Goal: Information Seeking & Learning: Learn about a topic

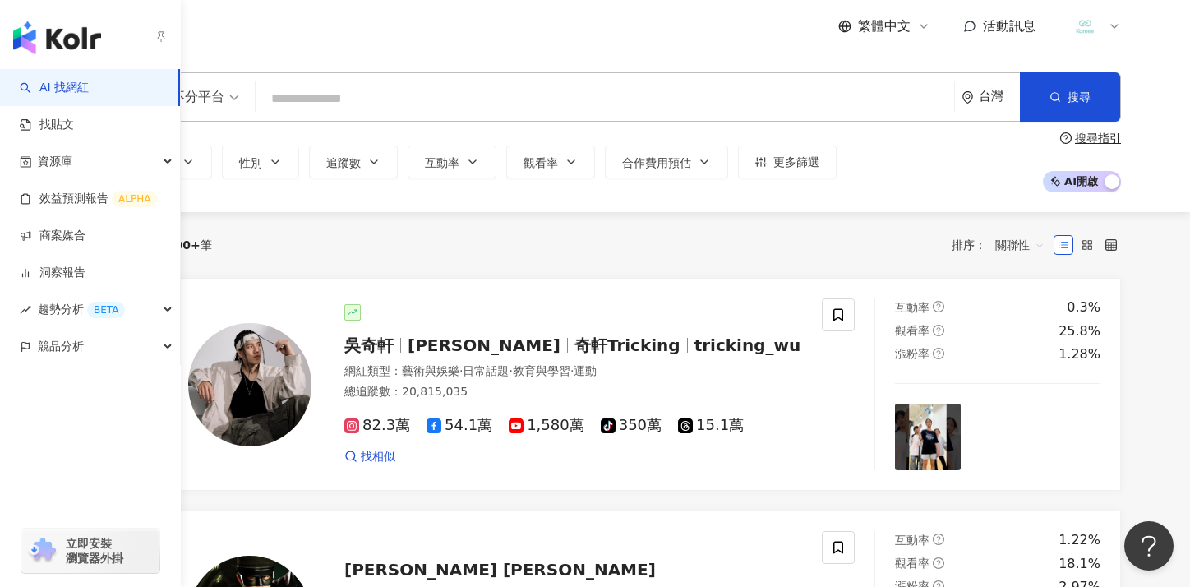
scroll to position [1, 0]
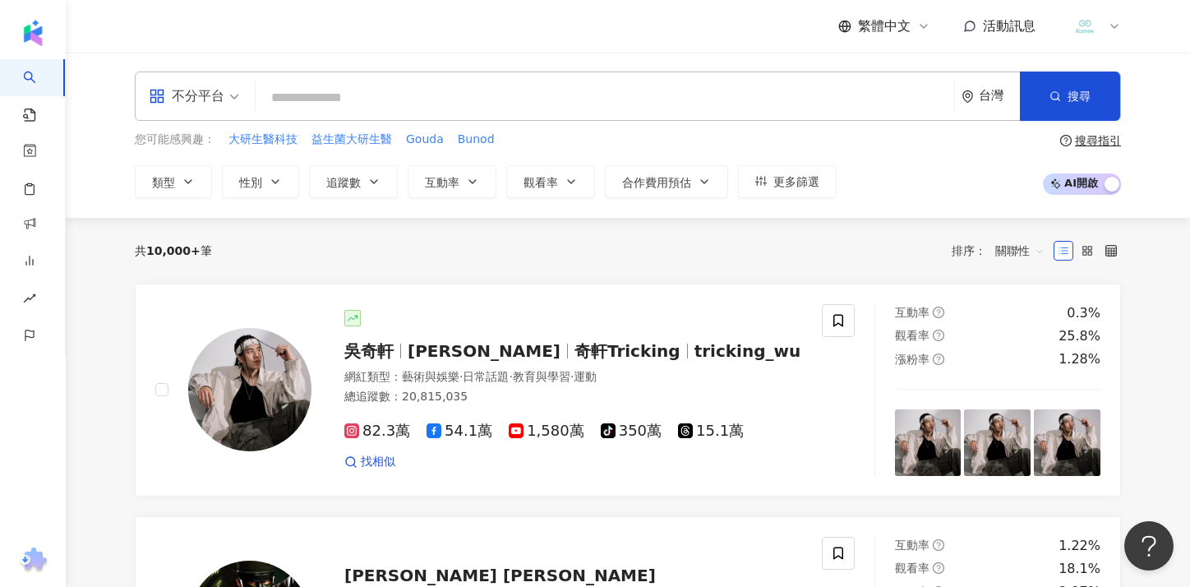
click at [526, 108] on input "search" at bounding box center [604, 97] width 685 height 31
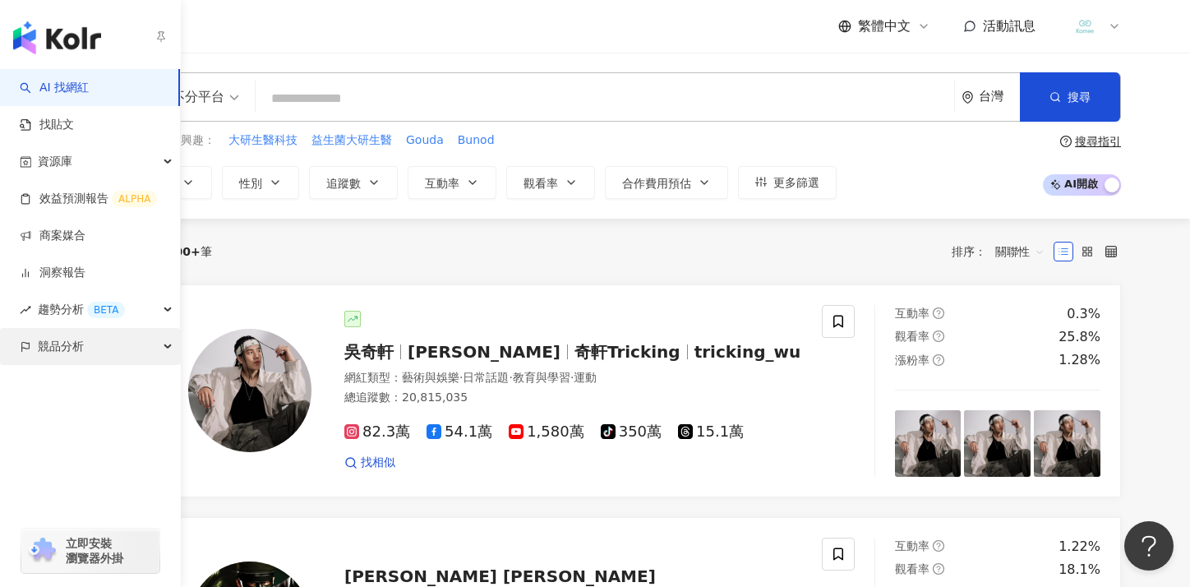
click at [71, 346] on span "競品分析" at bounding box center [61, 346] width 46 height 37
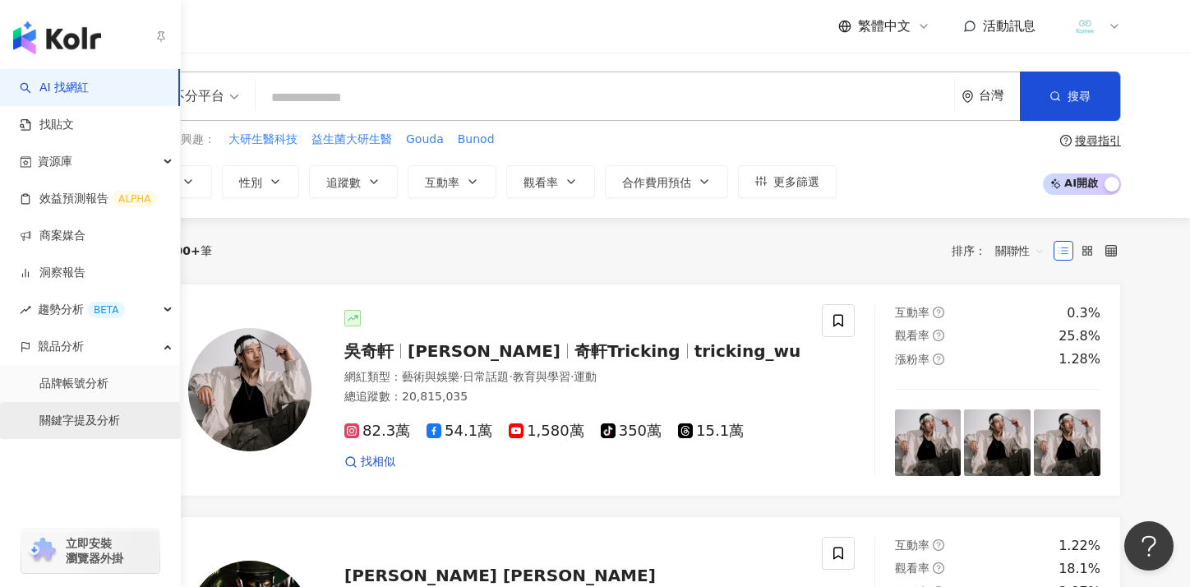
click at [79, 421] on link "關鍵字提及分析" at bounding box center [79, 420] width 81 height 16
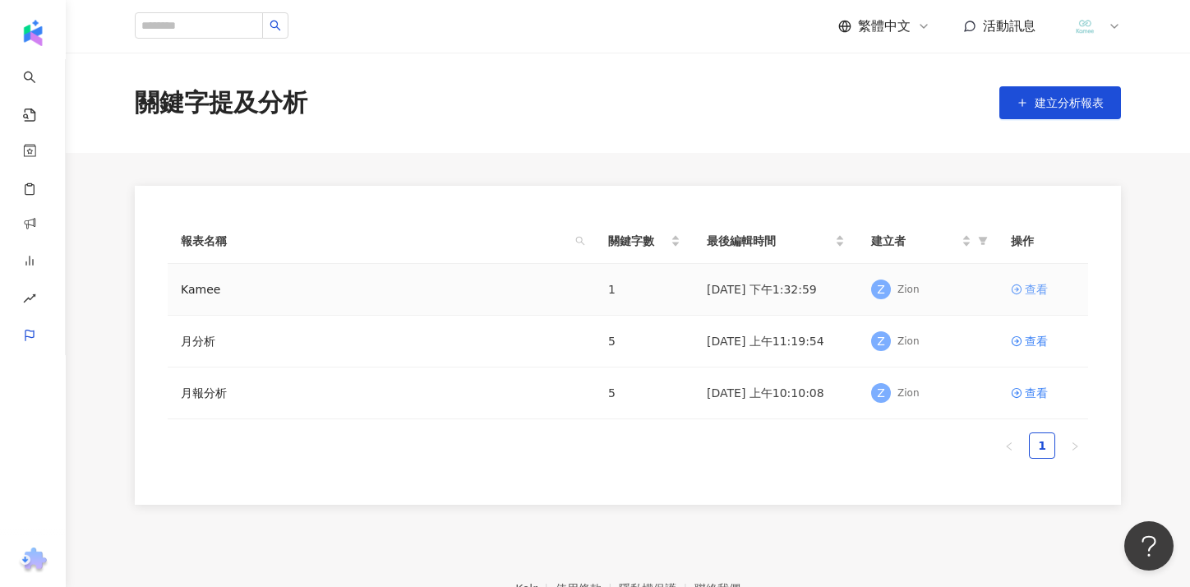
click at [1028, 291] on div "查看" at bounding box center [1035, 289] width 23 height 18
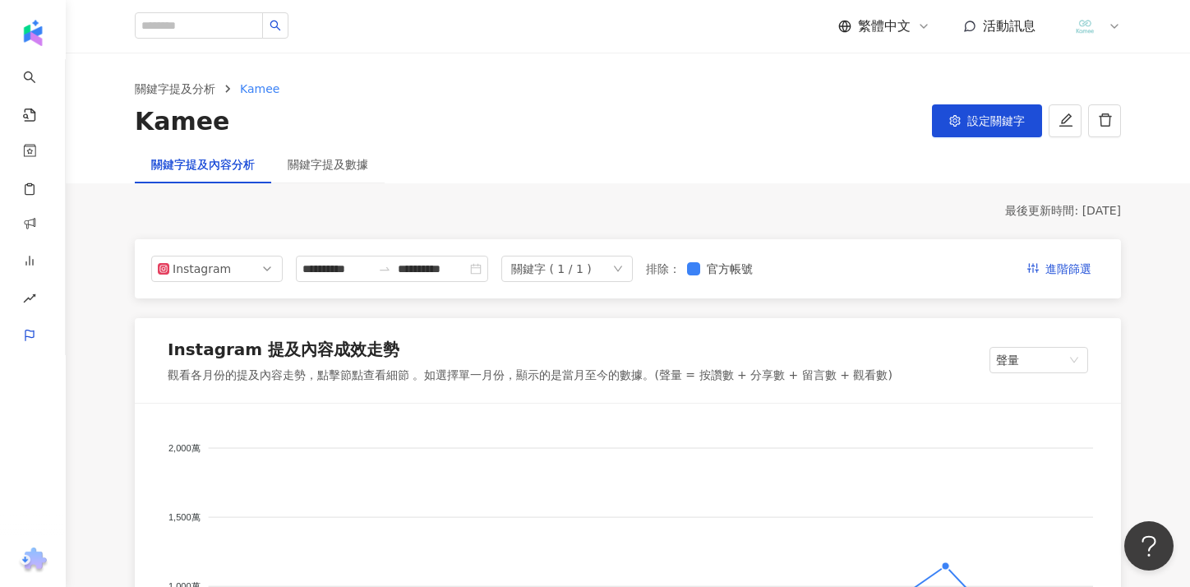
click at [344, 174] on div "關鍵字提及數據" at bounding box center [327, 164] width 113 height 38
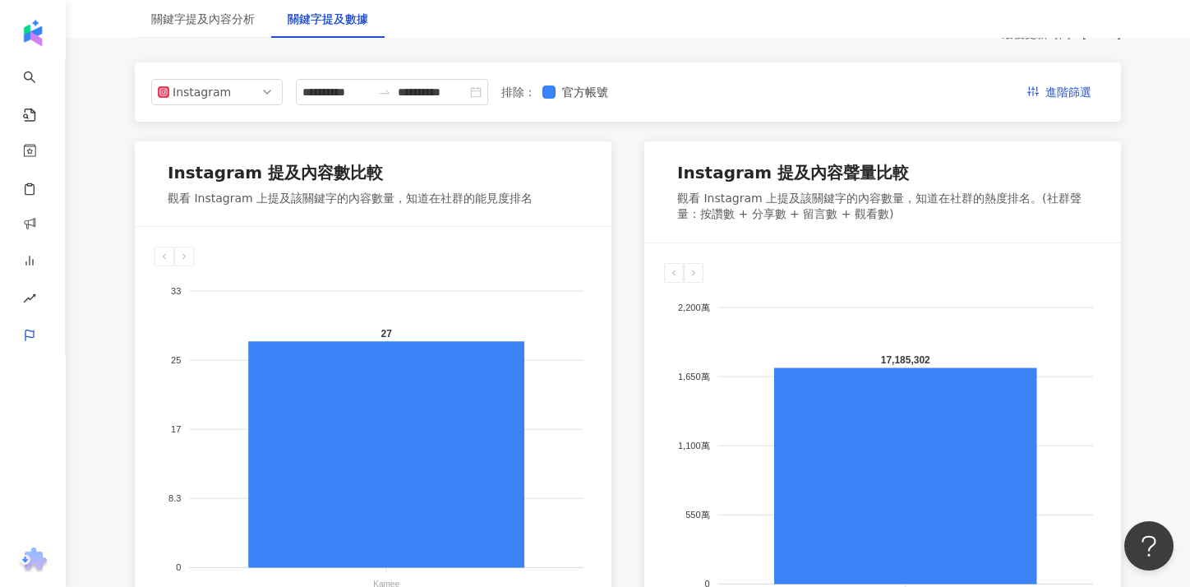
scroll to position [173, 0]
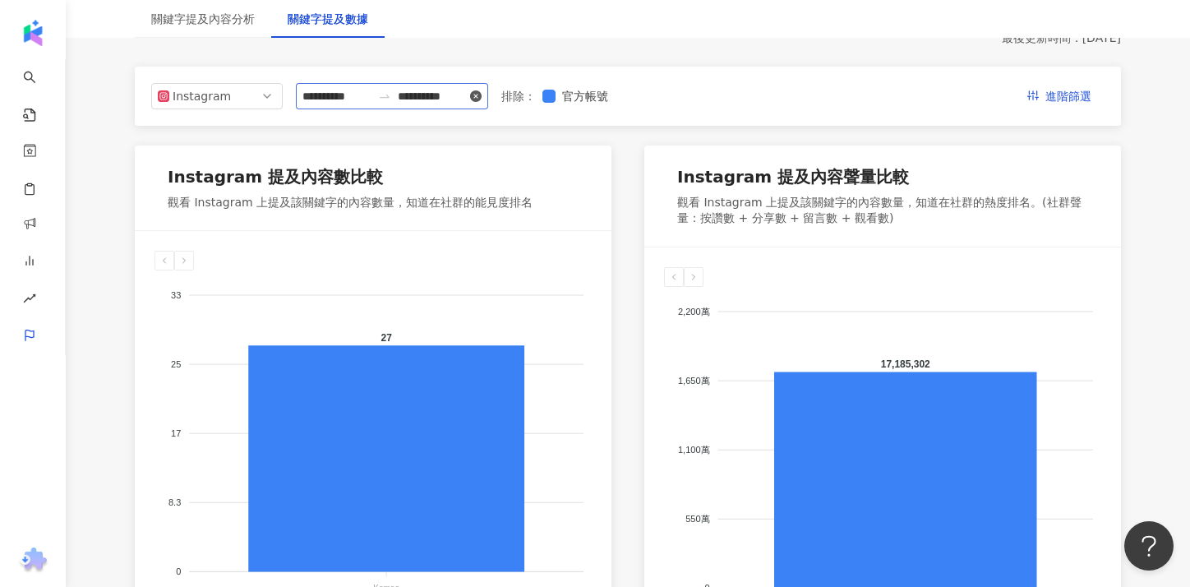
click at [481, 98] on icon "close-circle" at bounding box center [476, 96] width 12 height 12
click at [485, 98] on div at bounding box center [392, 96] width 192 height 26
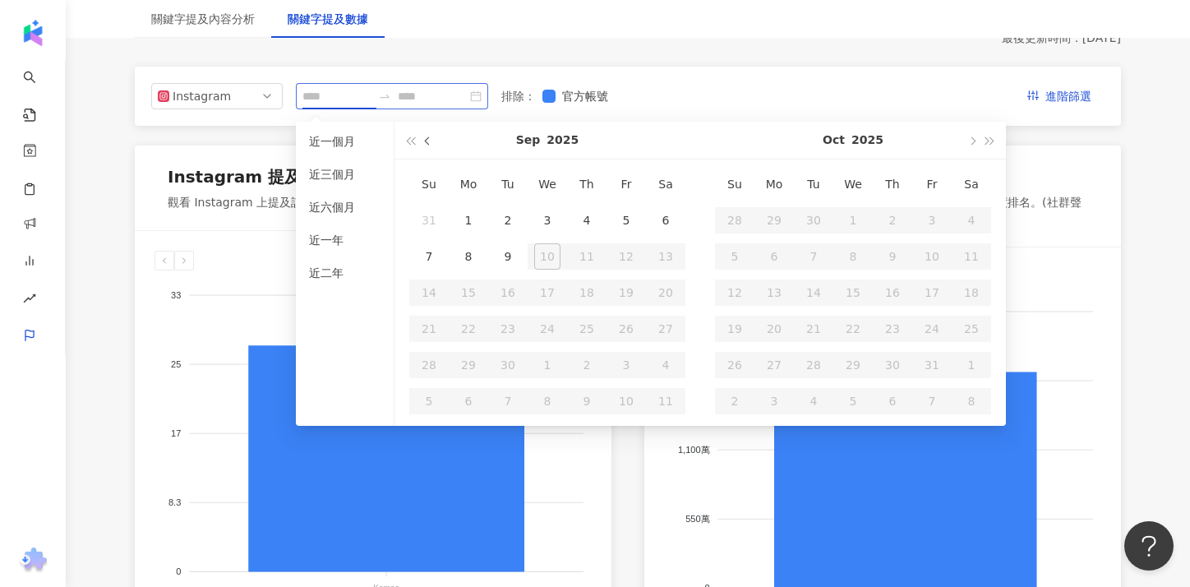
click at [423, 146] on button "button" at bounding box center [428, 140] width 18 height 37
click at [427, 146] on button "button" at bounding box center [428, 140] width 18 height 37
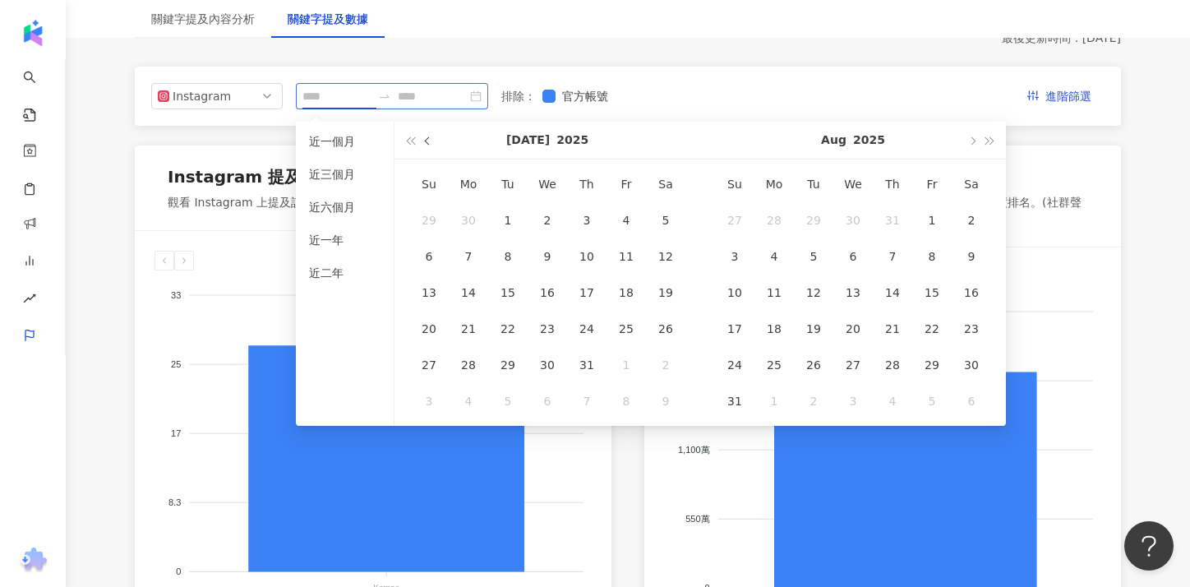
click at [427, 146] on button "button" at bounding box center [428, 140] width 18 height 37
click at [965, 145] on button "button" at bounding box center [971, 140] width 18 height 37
click at [429, 143] on span "button" at bounding box center [429, 140] width 8 height 8
type input "**********"
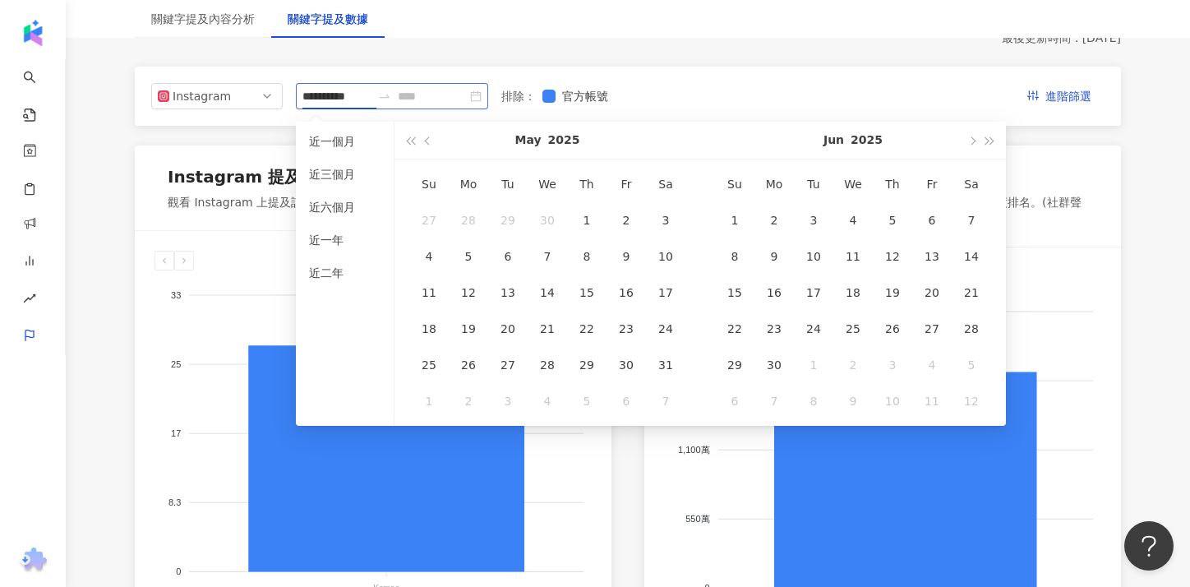
scroll to position [182, 0]
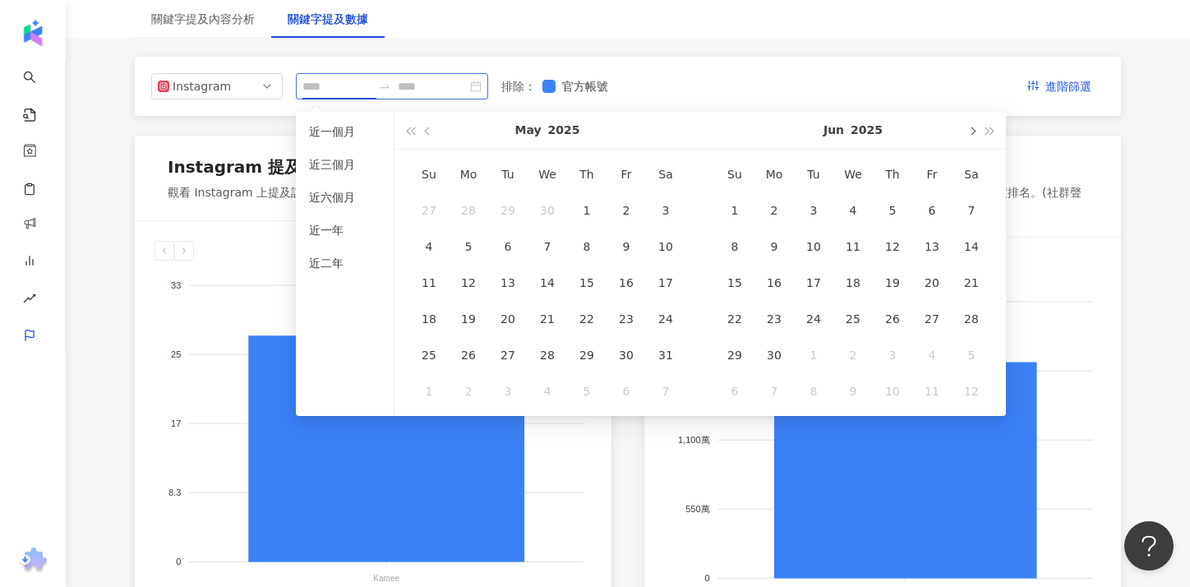
click at [964, 128] on button "button" at bounding box center [971, 130] width 18 height 37
click at [730, 175] on th "Su" at bounding box center [734, 174] width 39 height 36
type input "**********"
click at [808, 210] on div "1" at bounding box center [813, 210] width 26 height 26
type input "**********"
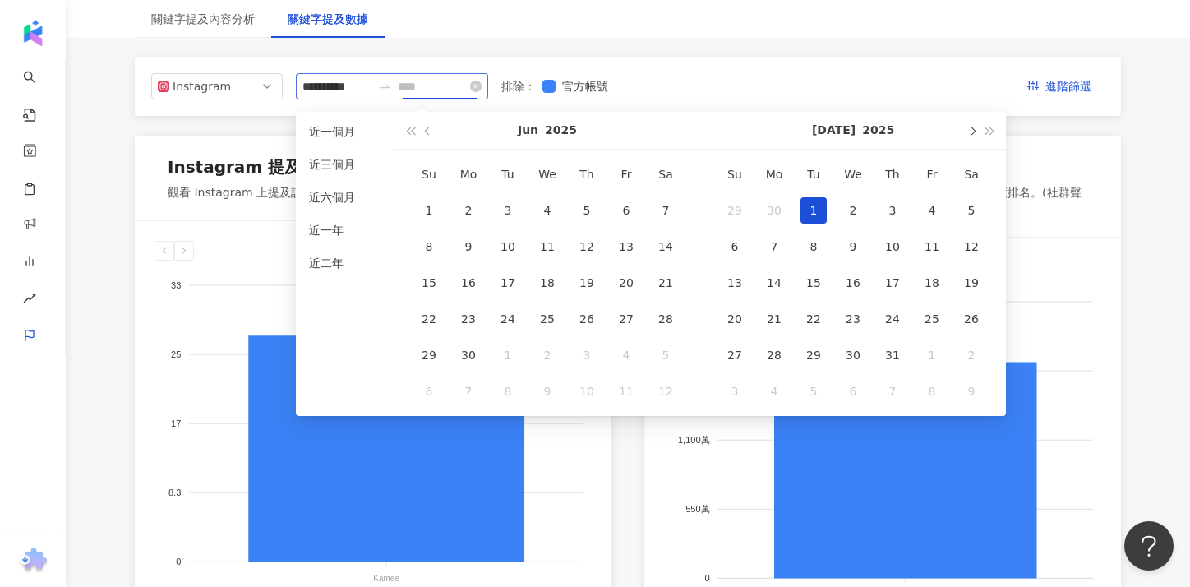
click at [973, 134] on button "button" at bounding box center [971, 130] width 18 height 37
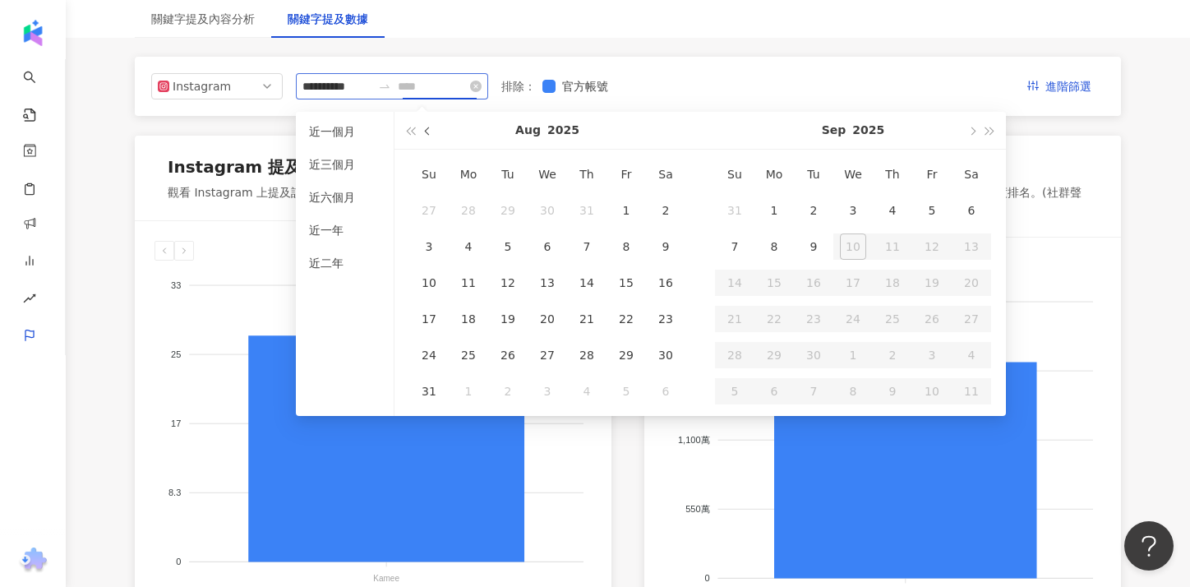
click at [430, 131] on span "button" at bounding box center [429, 131] width 8 height 8
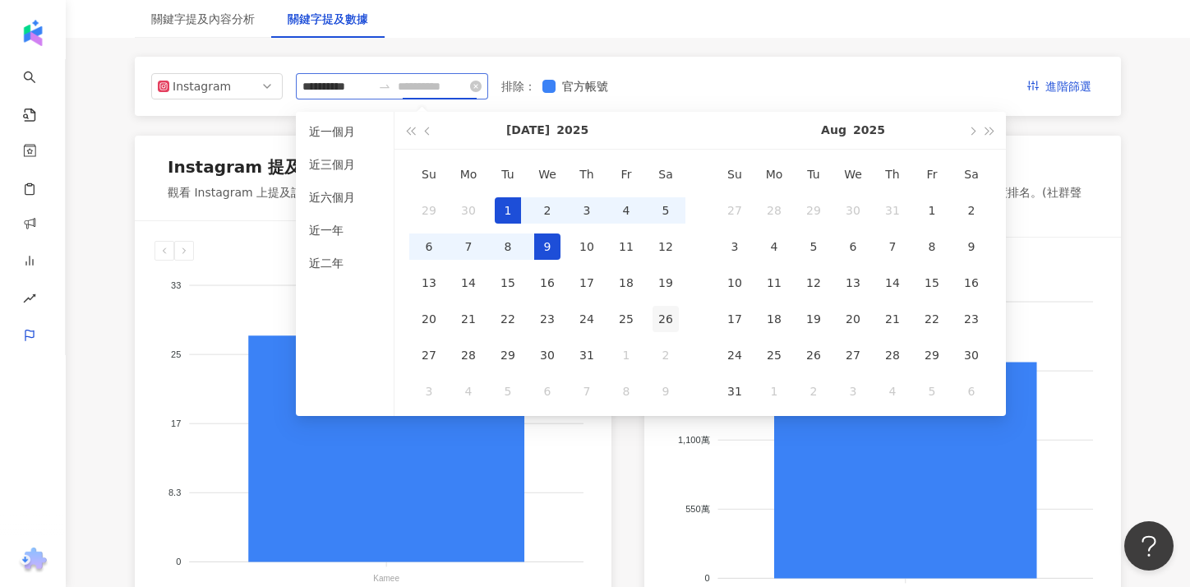
type input "**********"
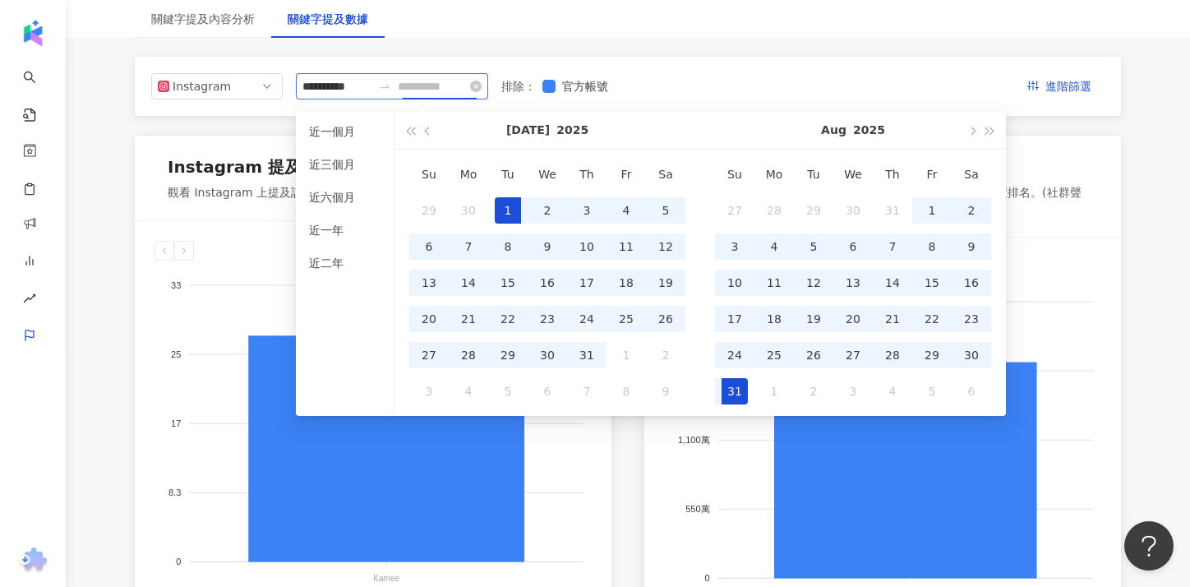
click at [735, 389] on div "31" at bounding box center [734, 391] width 26 height 26
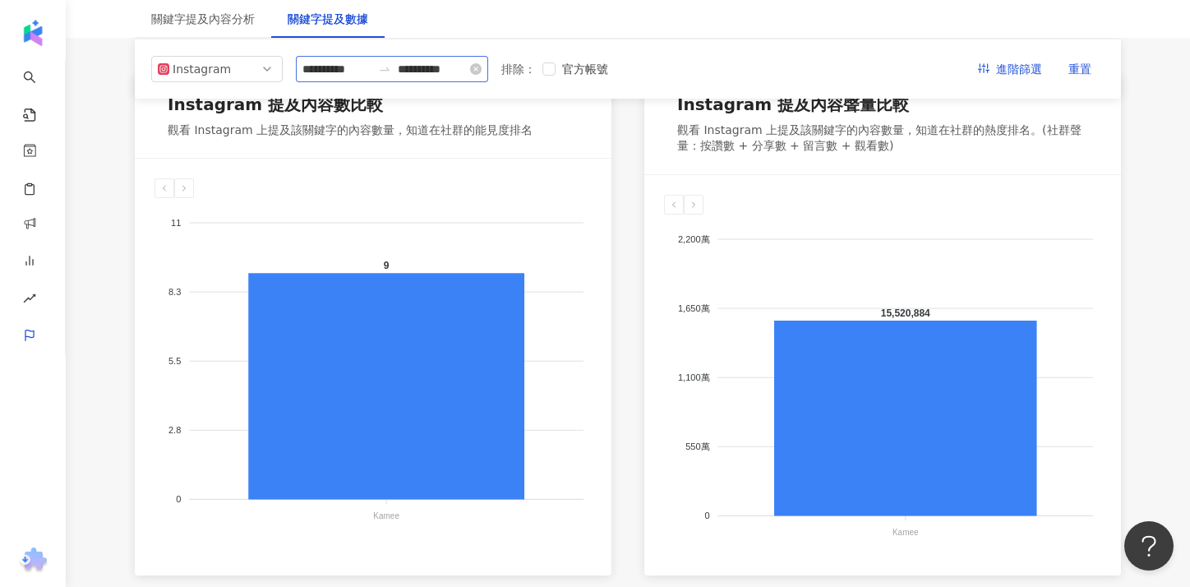
scroll to position [0, 0]
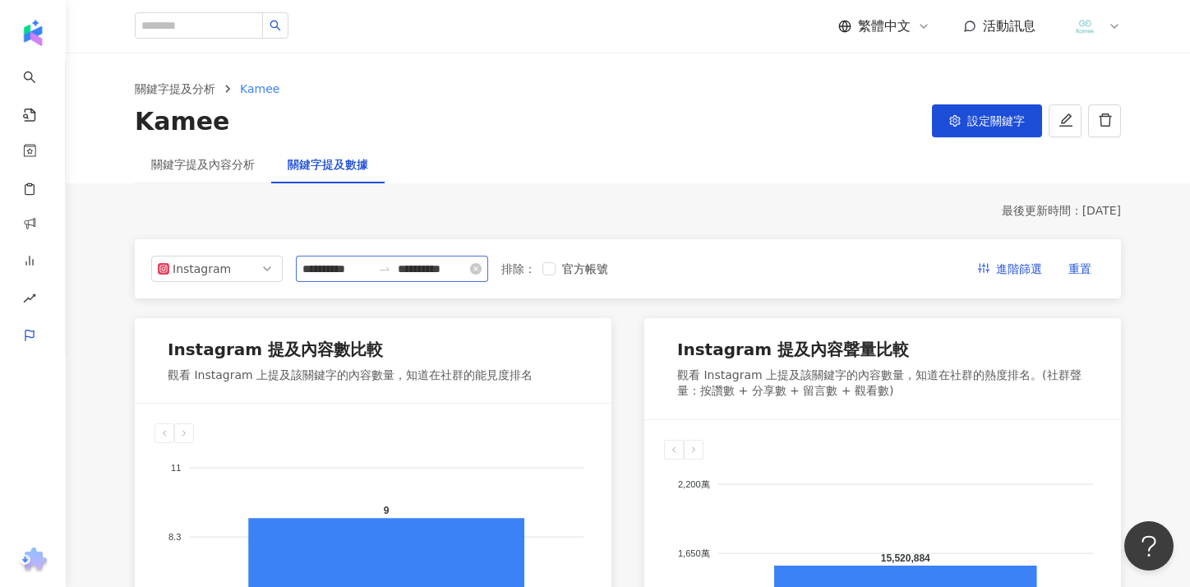
click at [536, 266] on label "排除 ：" at bounding box center [518, 269] width 35 height 18
click at [550, 268] on div "排除 ： 官方帳號" at bounding box center [557, 269] width 113 height 18
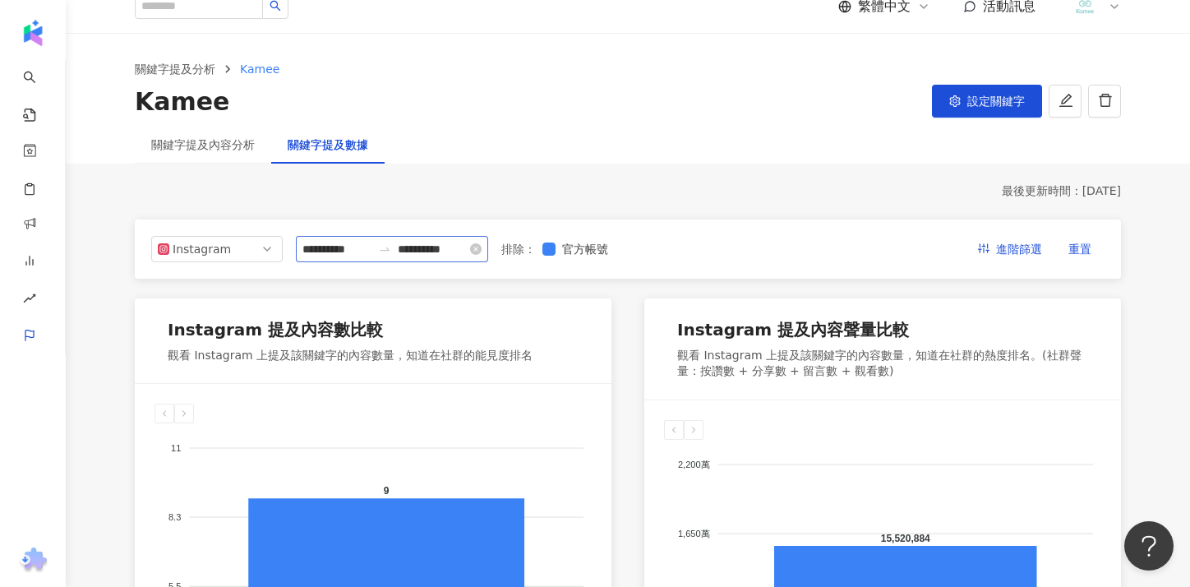
scroll to position [40, 0]
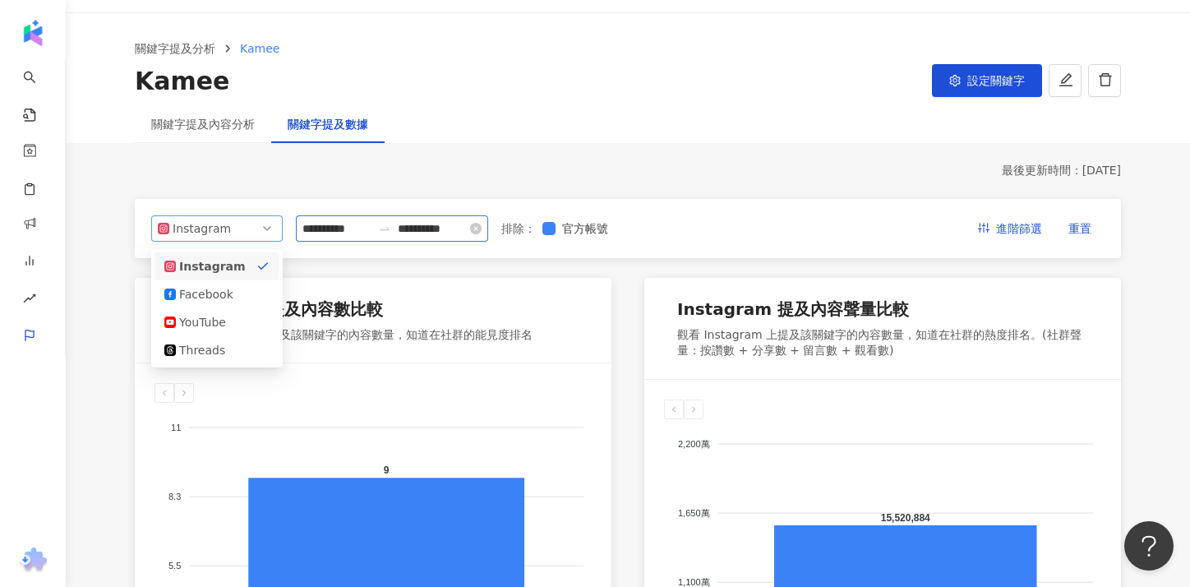
click at [264, 238] on span "Instagram" at bounding box center [217, 228] width 118 height 25
click at [222, 294] on div "Facebook" at bounding box center [205, 294] width 53 height 18
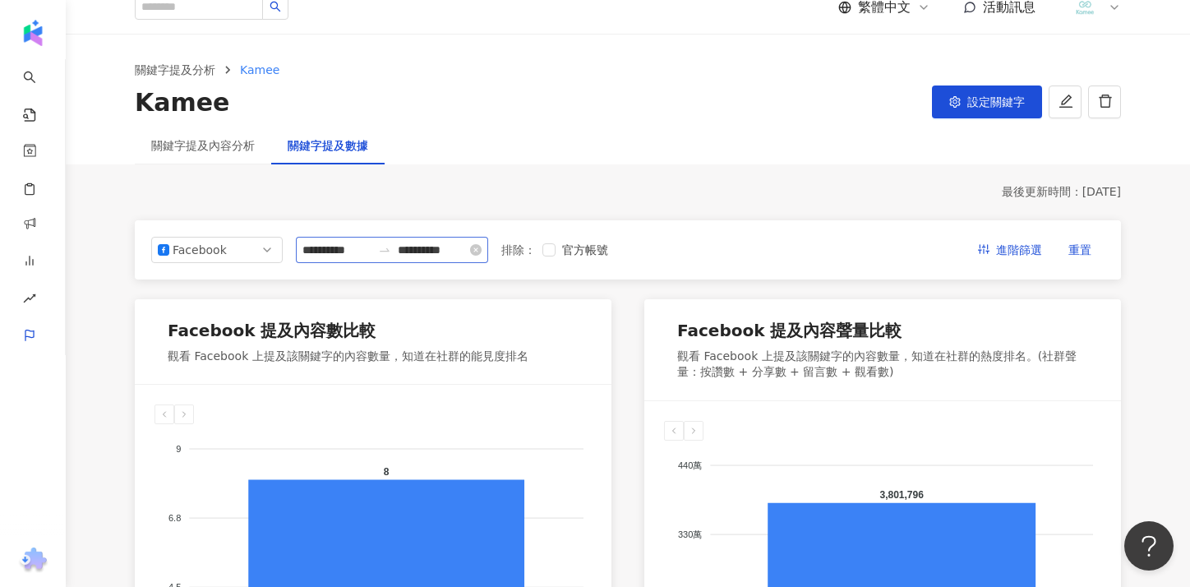
scroll to position [0, 0]
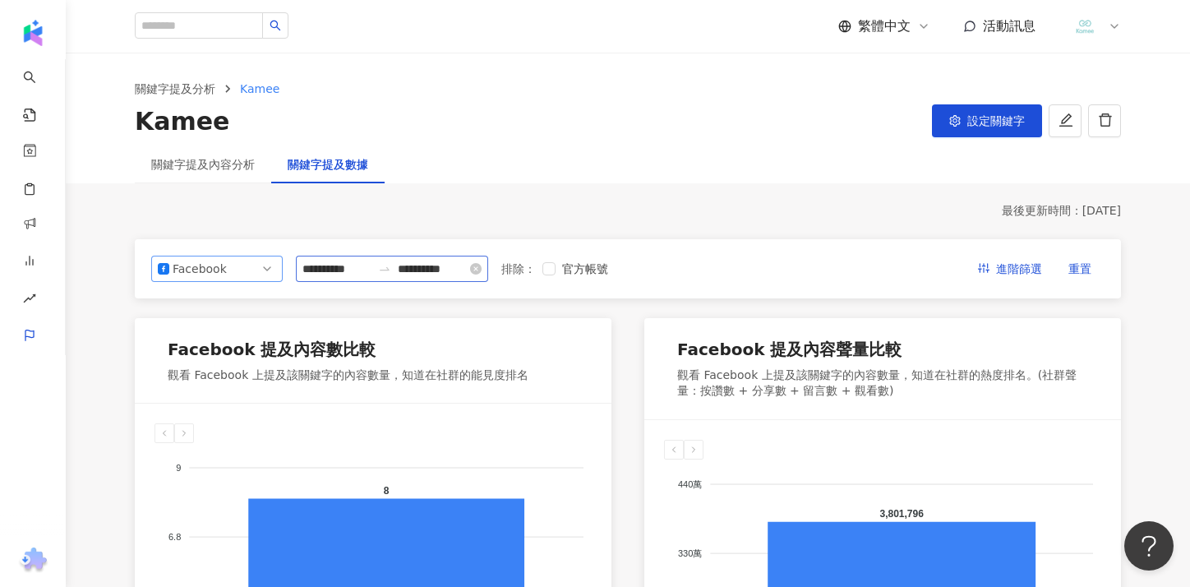
click at [264, 273] on span "Facebook" at bounding box center [217, 268] width 118 height 25
click at [228, 274] on span "Facebook" at bounding box center [217, 268] width 118 height 25
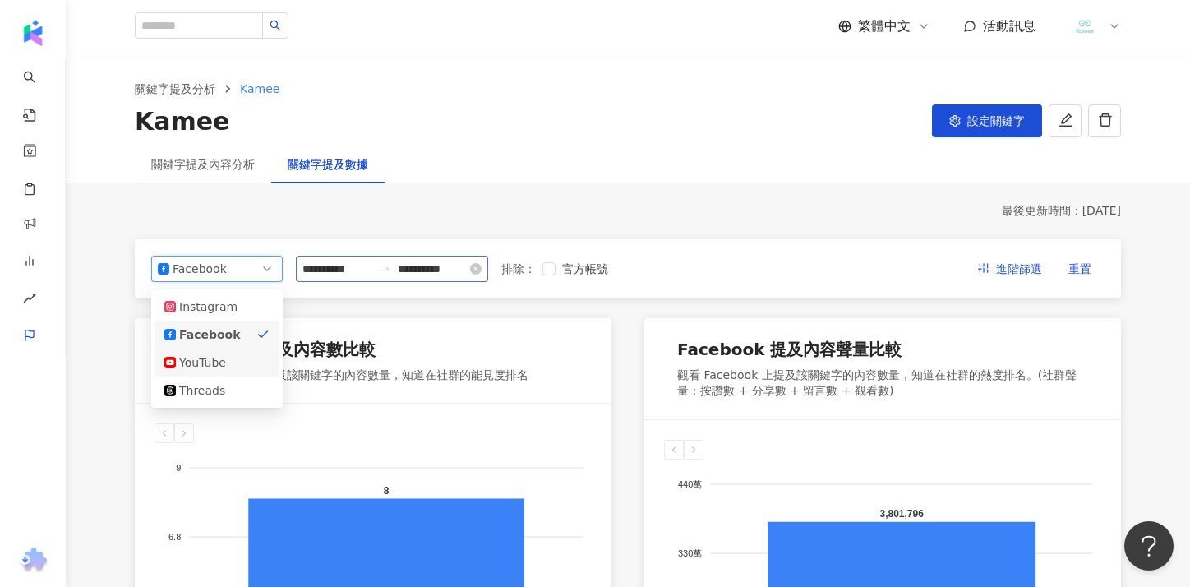
click at [204, 358] on div "YouTube" at bounding box center [205, 362] width 53 height 18
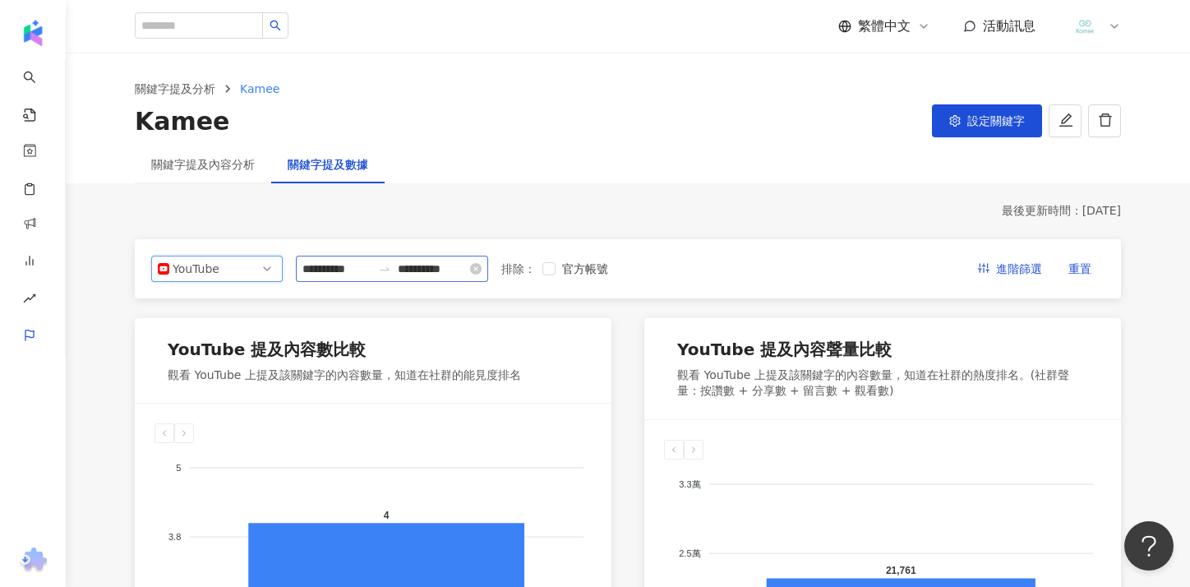
click at [265, 271] on span "YouTube" at bounding box center [217, 268] width 118 height 25
click at [245, 302] on div "Instagram" at bounding box center [216, 306] width 105 height 18
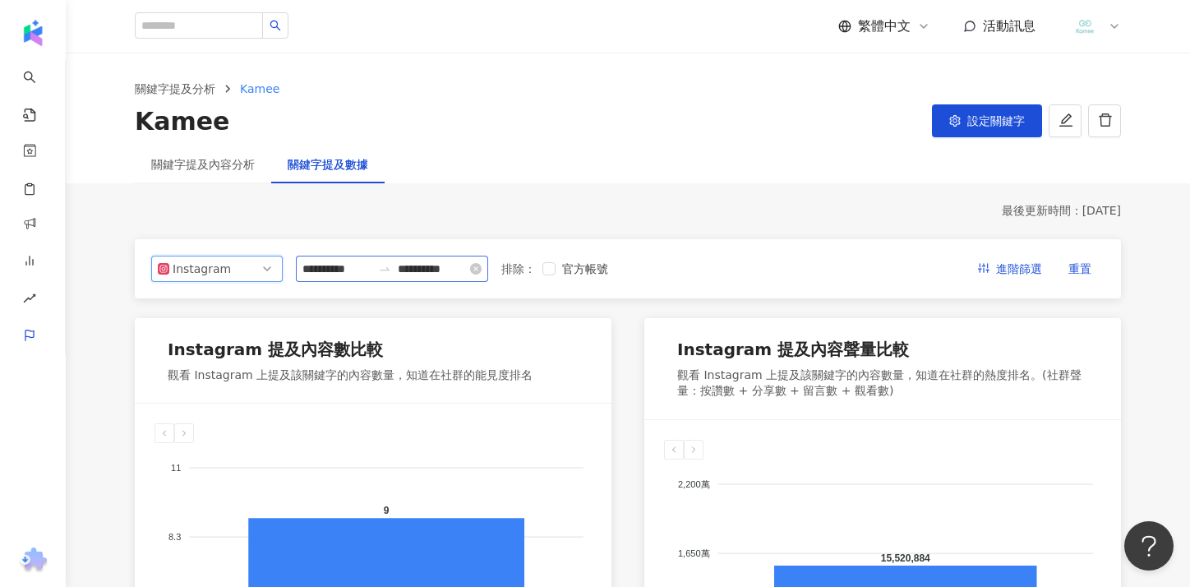
click at [251, 265] on span "Instagram" at bounding box center [217, 268] width 118 height 25
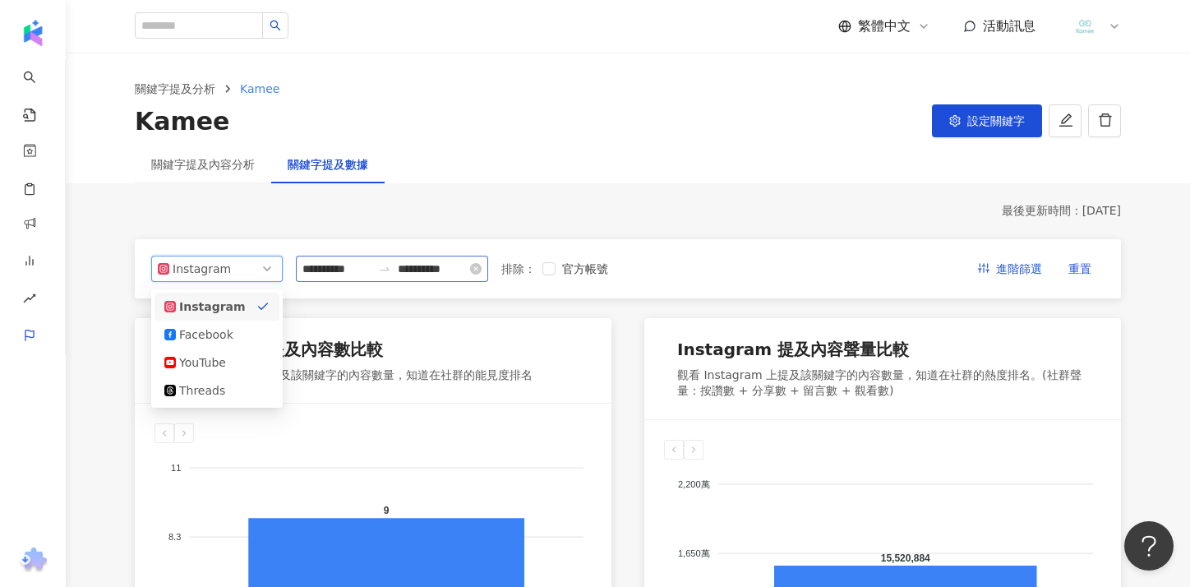
click at [258, 269] on span "Instagram" at bounding box center [217, 268] width 118 height 25
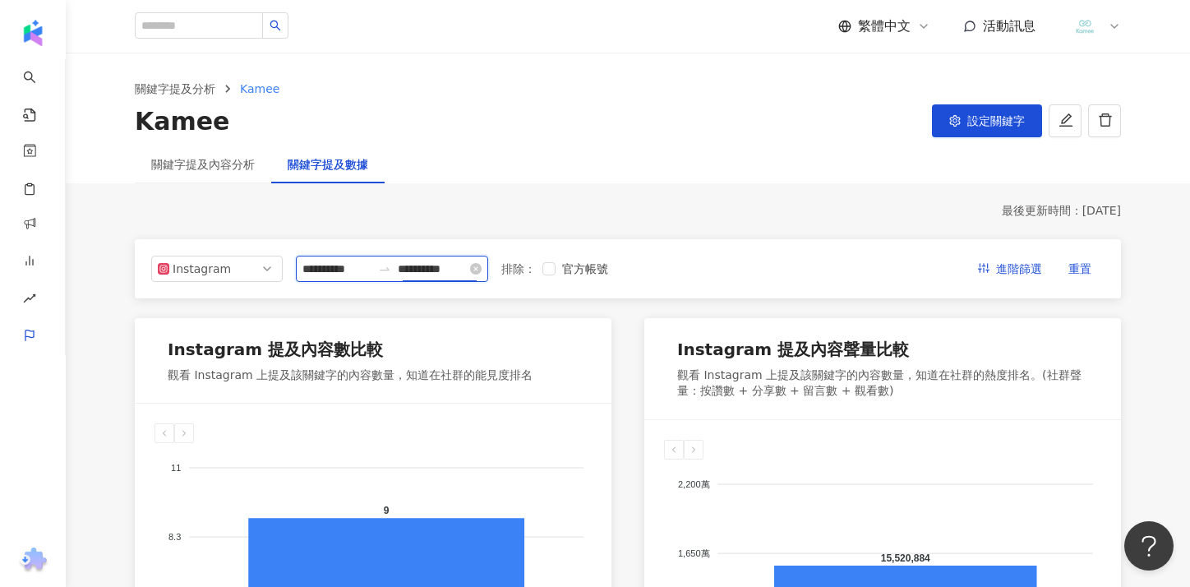
click at [447, 272] on input "**********" at bounding box center [432, 269] width 69 height 18
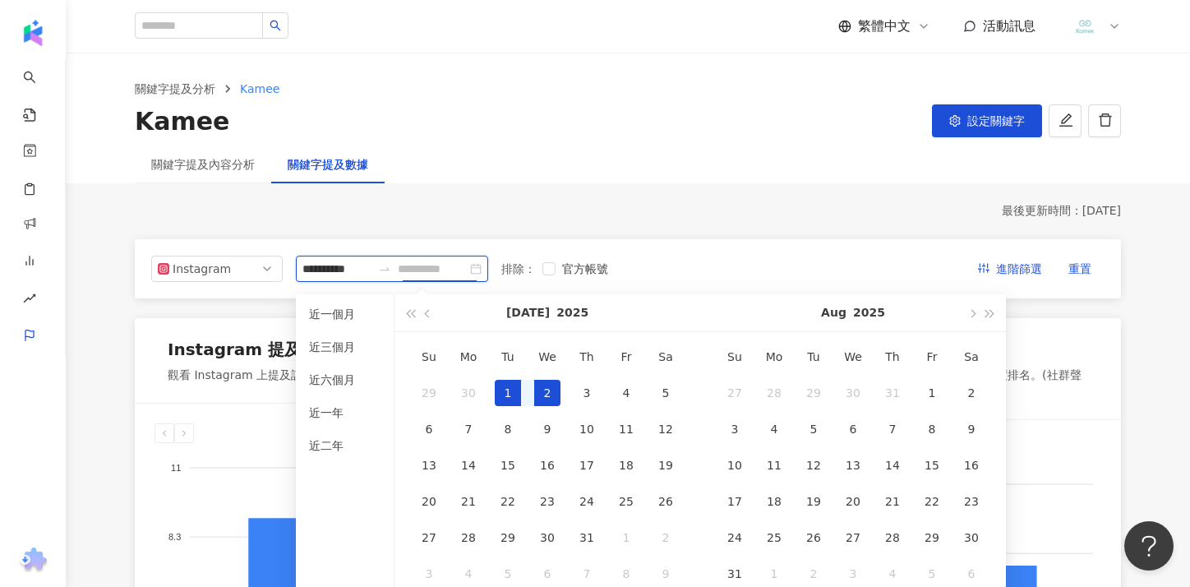
type input "**********"
click at [514, 398] on div "1" at bounding box center [508, 393] width 26 height 26
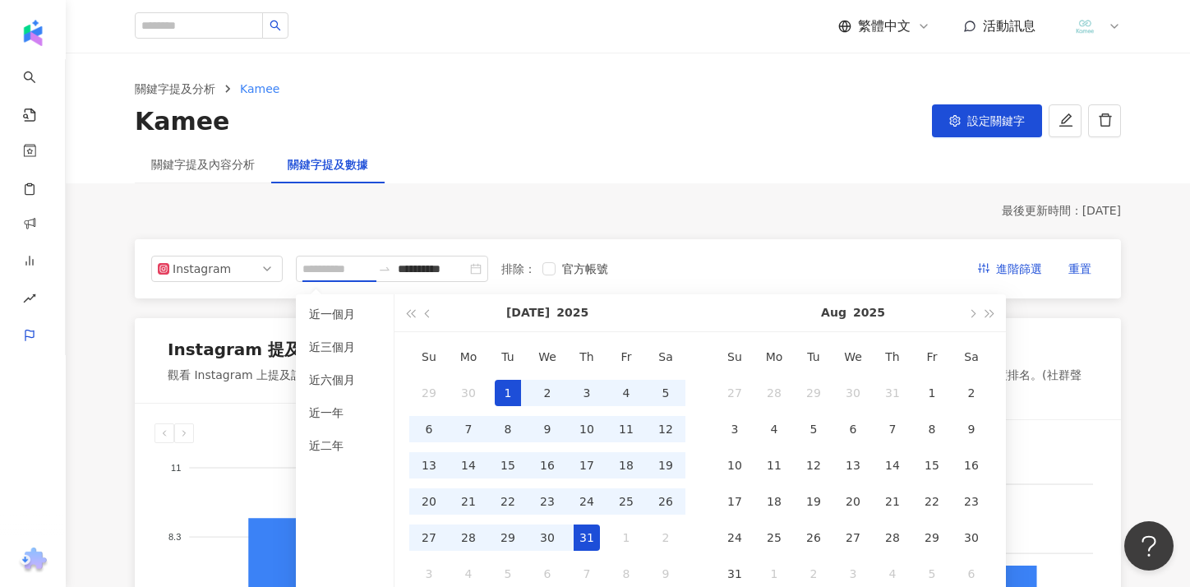
click at [582, 533] on div "31" at bounding box center [586, 537] width 26 height 26
type input "**********"
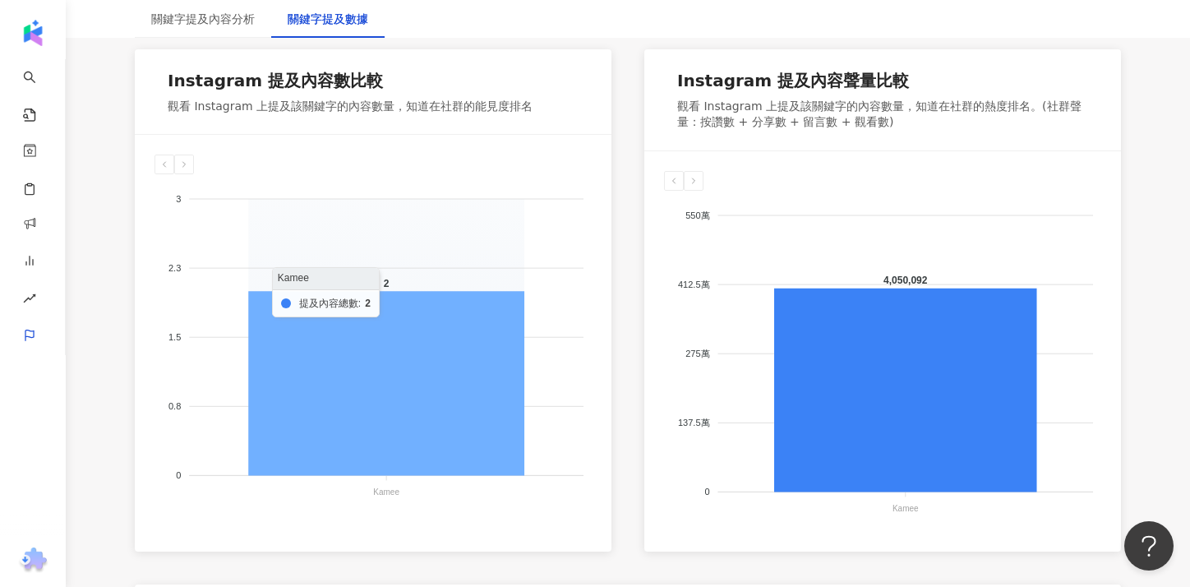
scroll to position [296, 0]
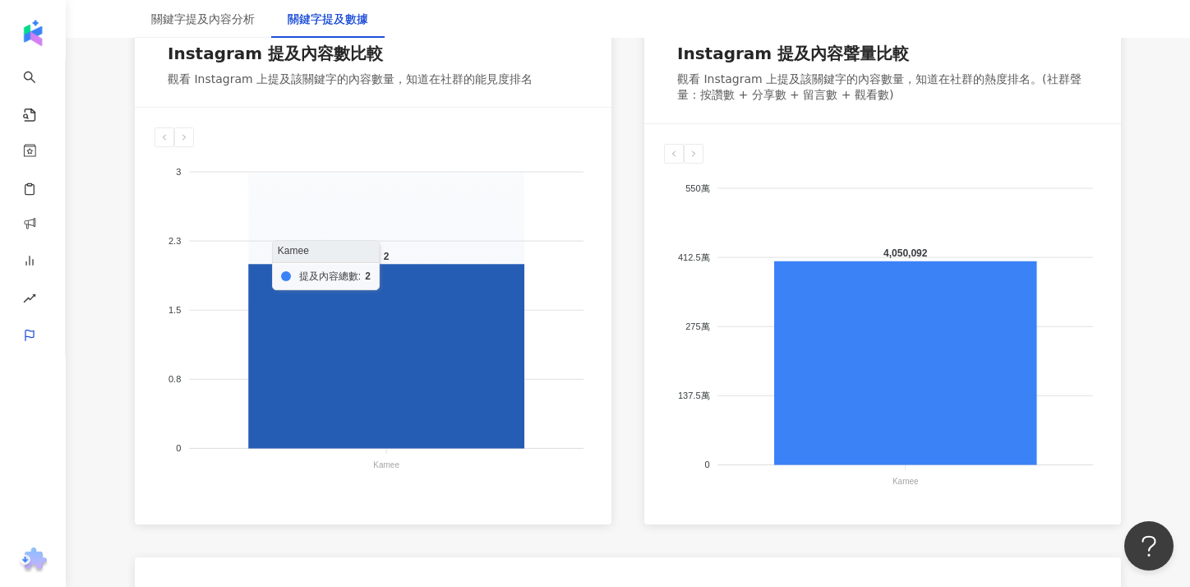
click at [412, 402] on icon at bounding box center [386, 356] width 276 height 184
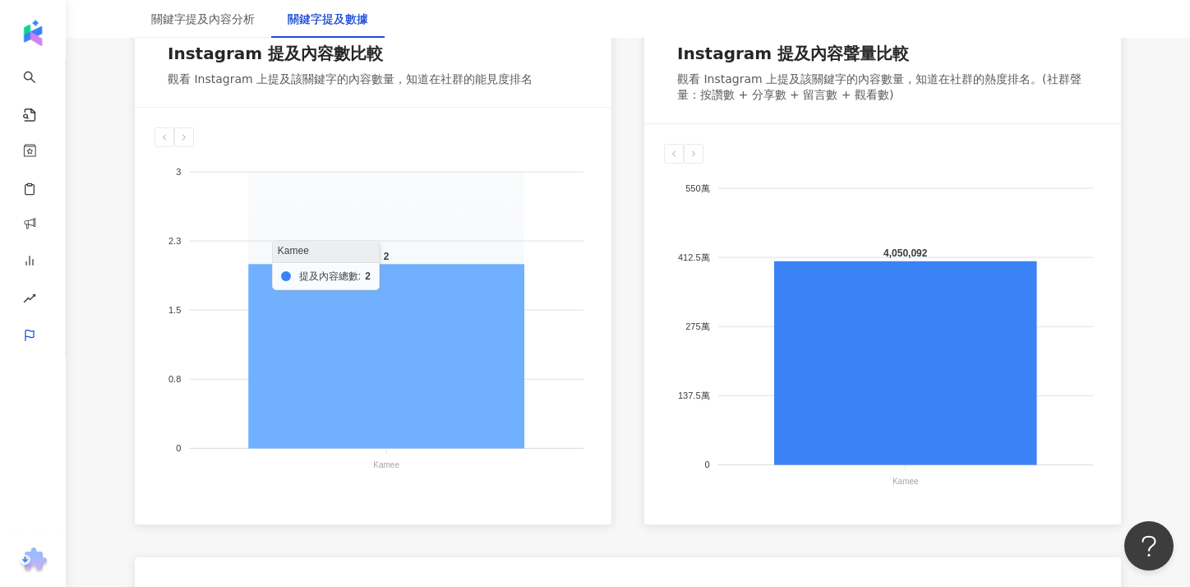
click at [412, 402] on icon at bounding box center [386, 356] width 276 height 184
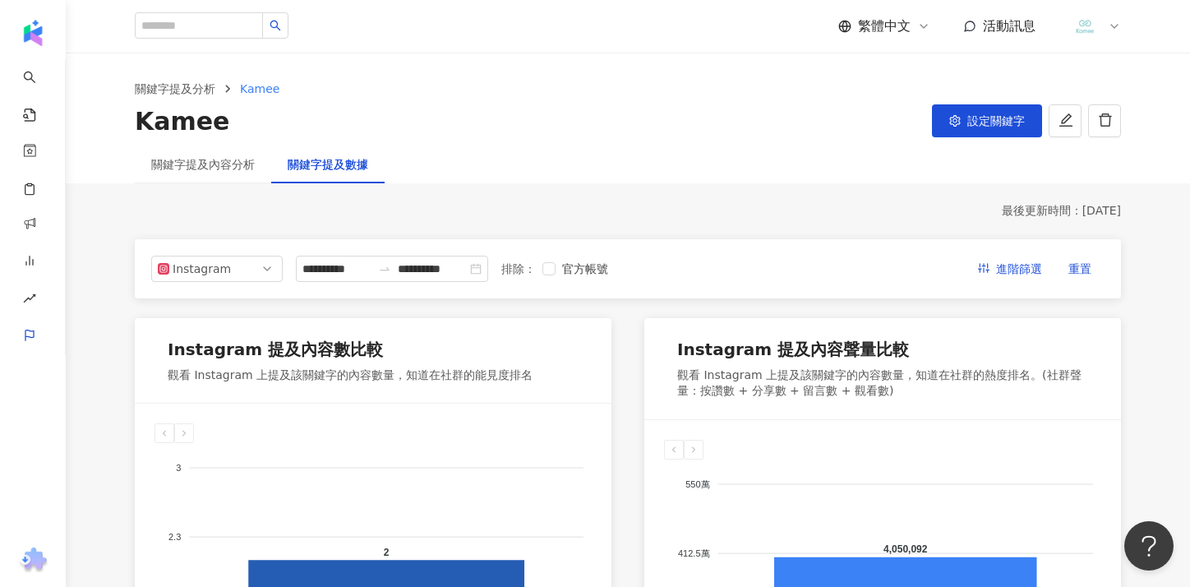
scroll to position [2, 0]
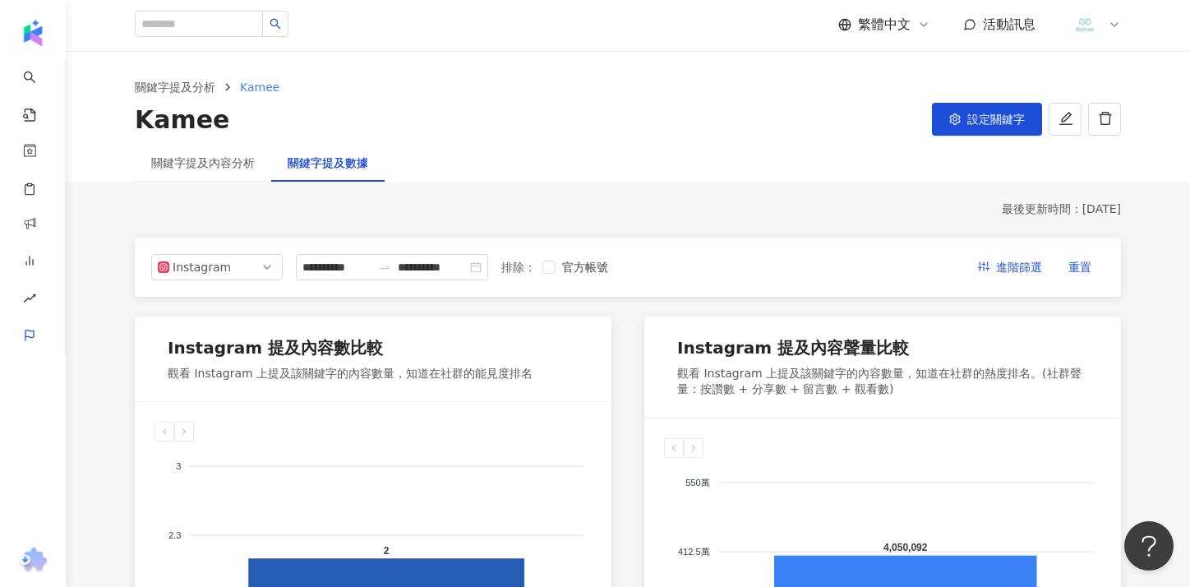
click at [229, 173] on div "關鍵字提及內容分析" at bounding box center [203, 163] width 136 height 38
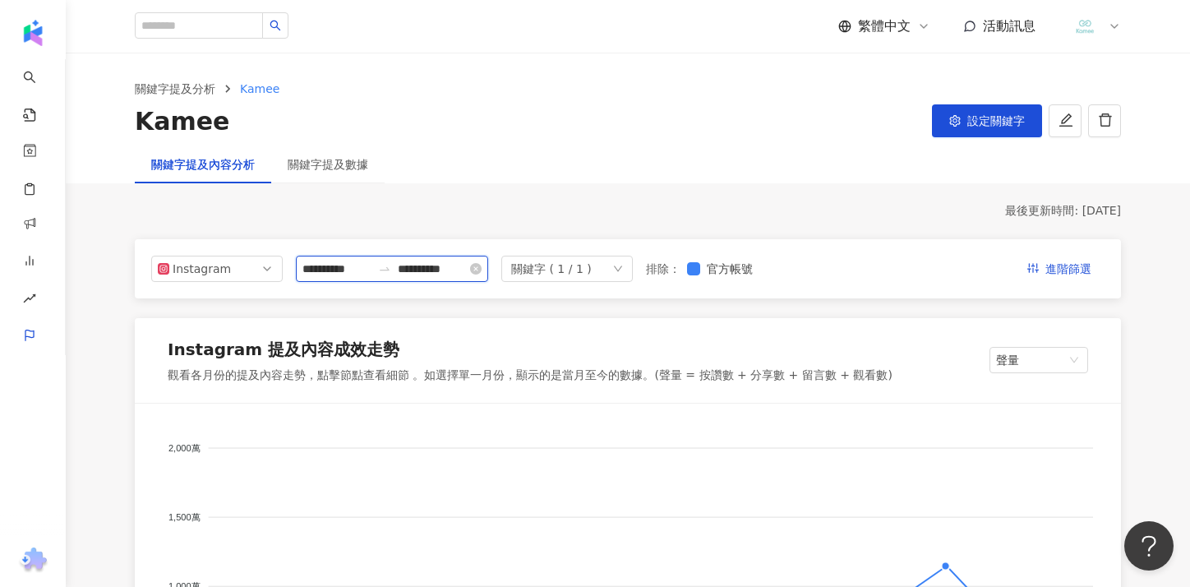
click at [346, 266] on input "**********" at bounding box center [336, 269] width 69 height 18
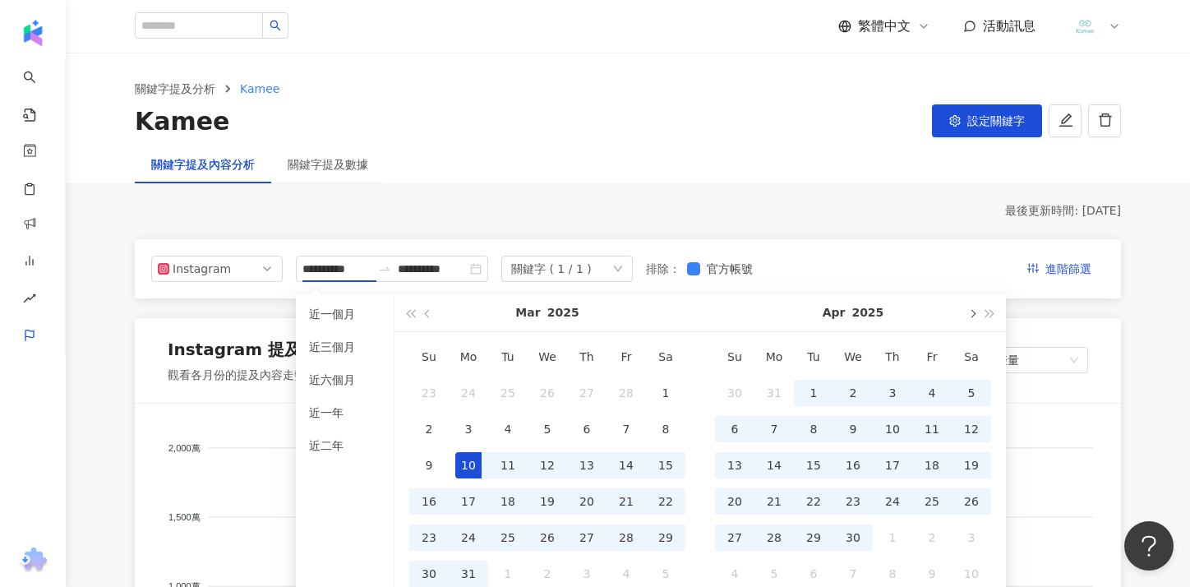
click at [971, 315] on span "button" at bounding box center [971, 313] width 8 height 8
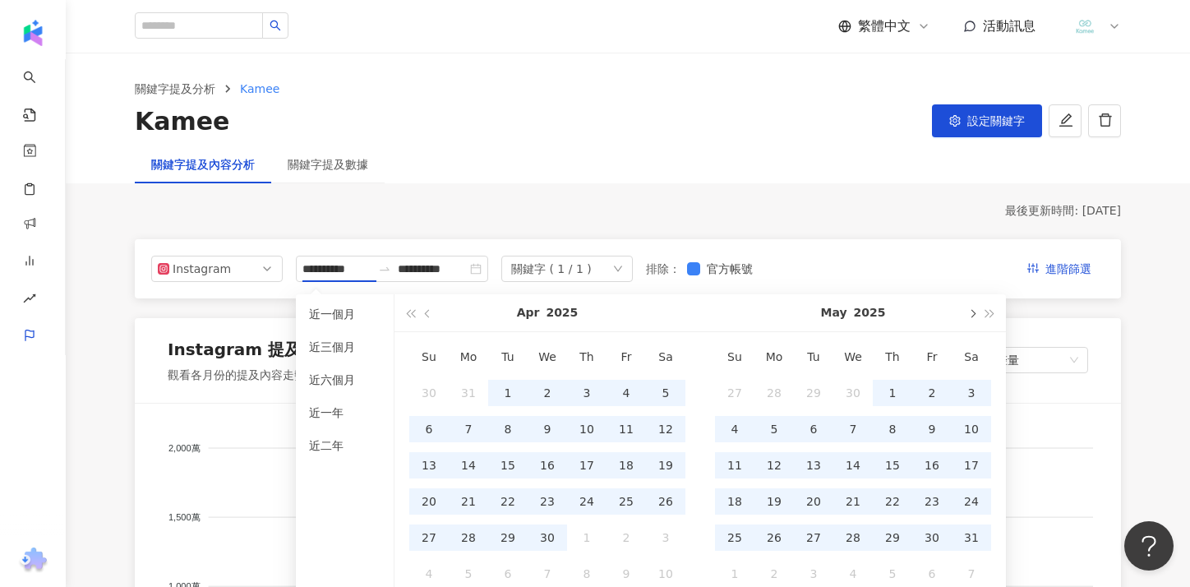
click at [971, 315] on span "button" at bounding box center [971, 313] width 8 height 8
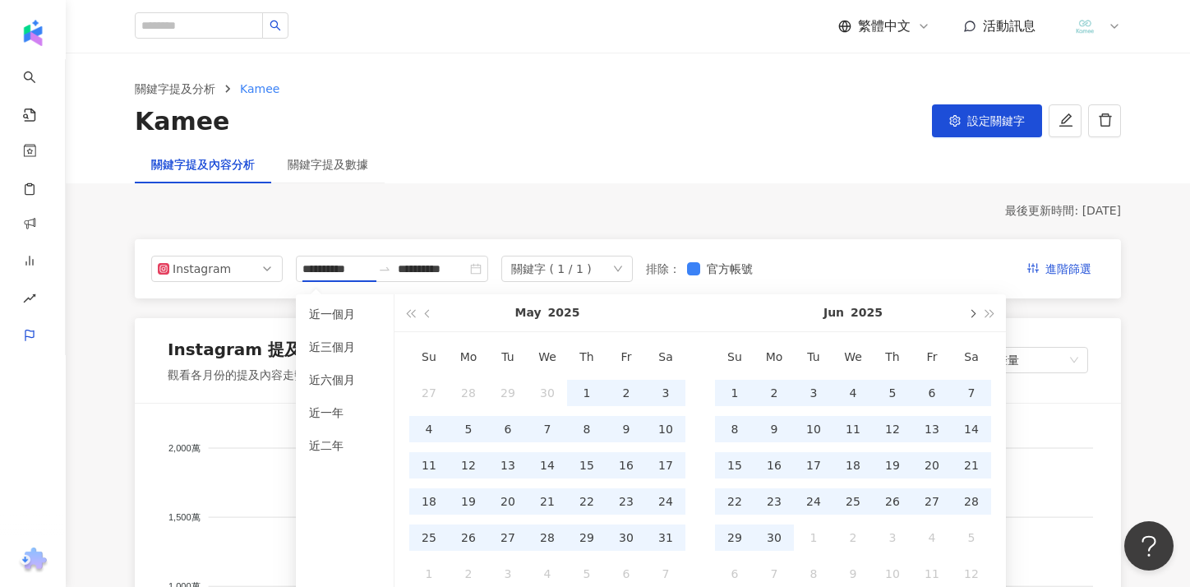
click at [971, 315] on span "button" at bounding box center [971, 313] width 8 height 8
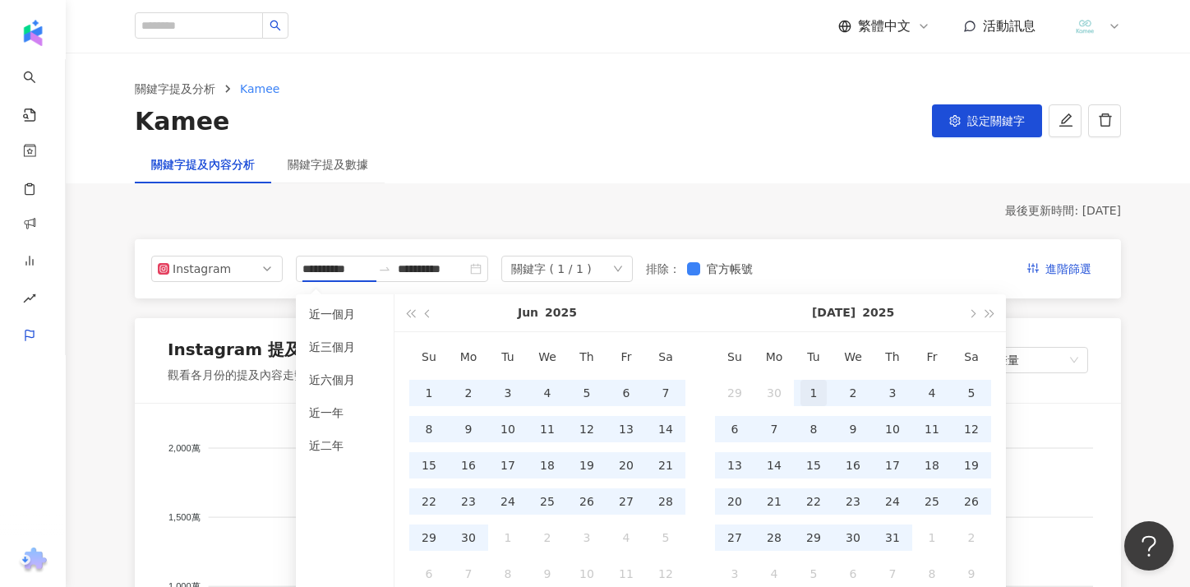
type input "**********"
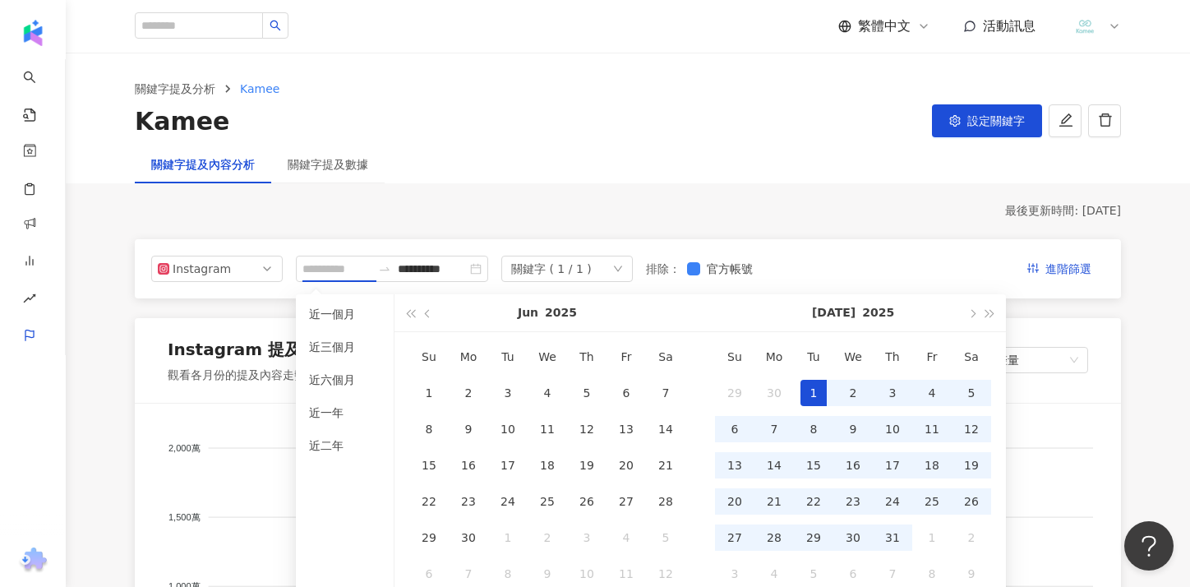
click at [814, 384] on div "1" at bounding box center [813, 393] width 26 height 26
type input "**********"
click at [900, 532] on div "31" at bounding box center [892, 537] width 26 height 26
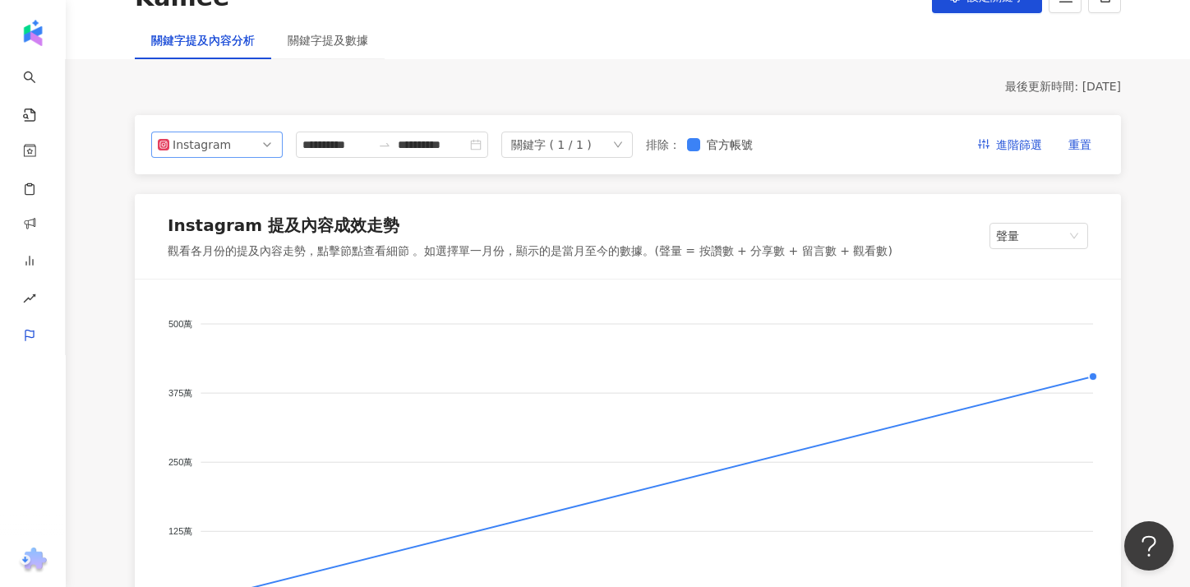
scroll to position [74, 0]
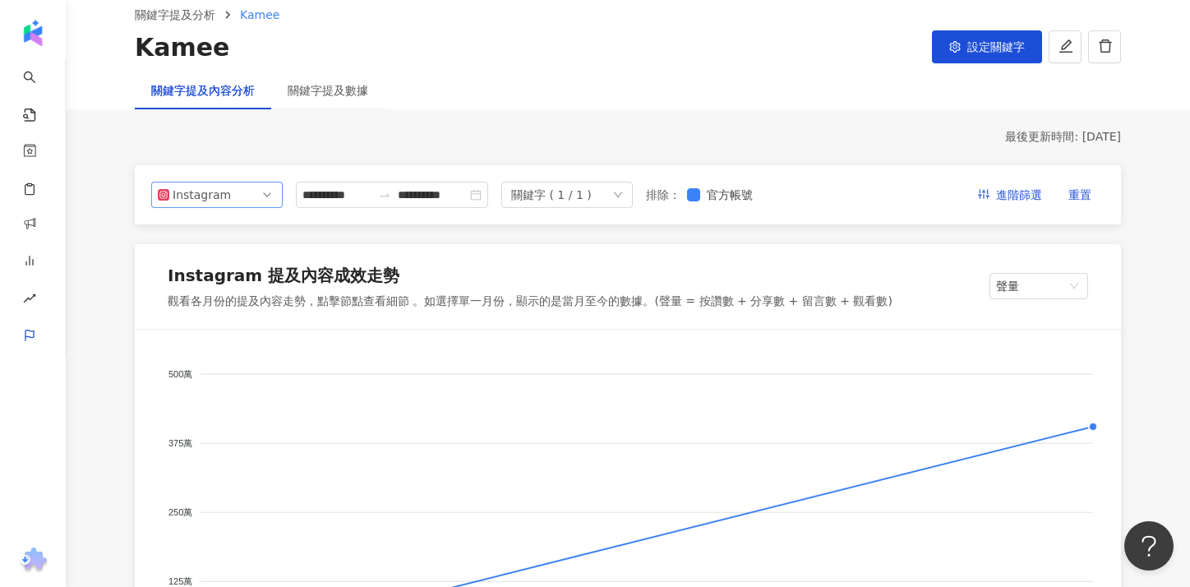
click at [237, 188] on span "Instagram" at bounding box center [217, 194] width 118 height 25
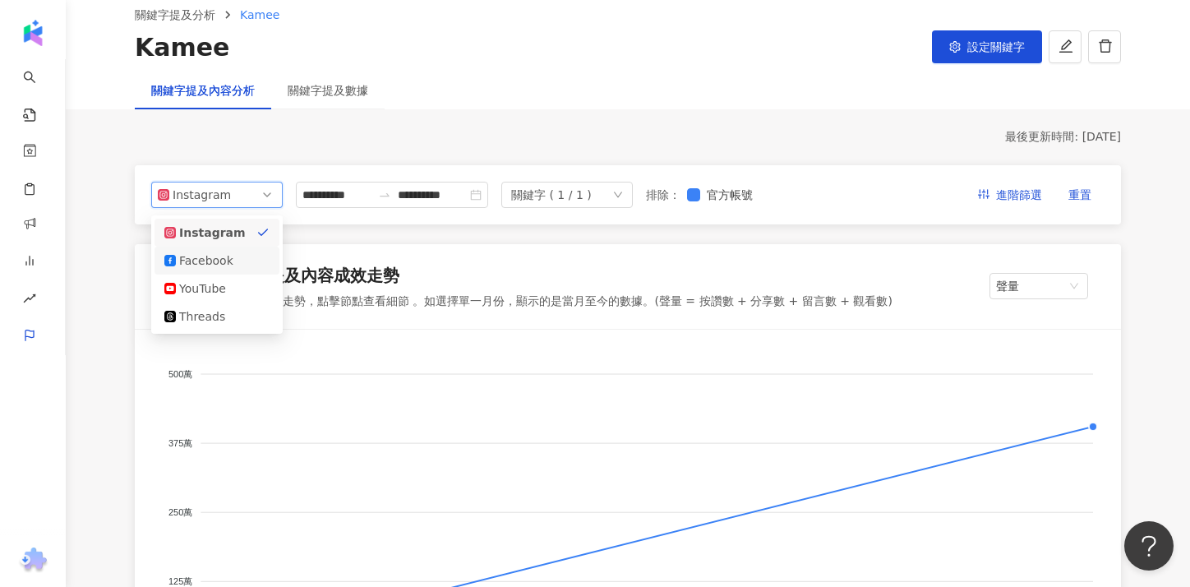
click at [228, 256] on div "Facebook" at bounding box center [205, 260] width 53 height 18
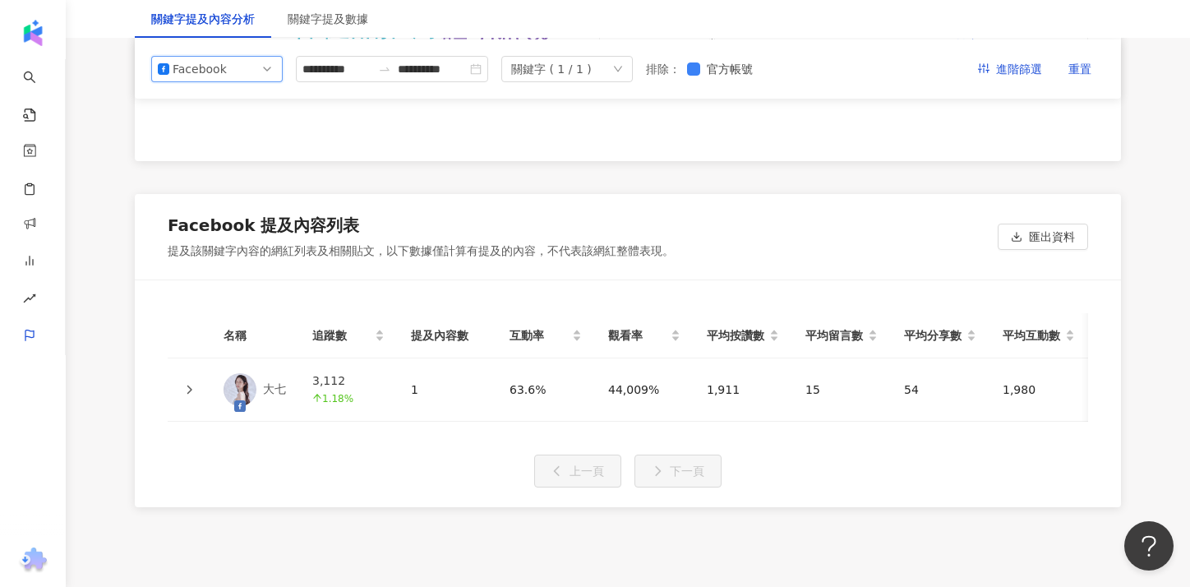
scroll to position [3516, 0]
